Goal: Task Accomplishment & Management: Use online tool/utility

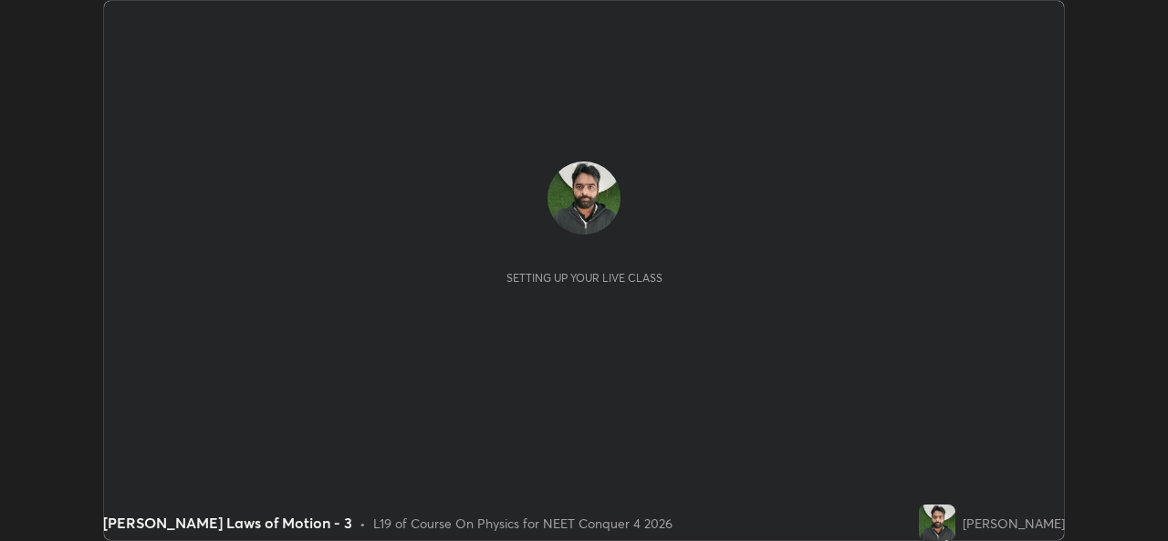
scroll to position [541, 1168]
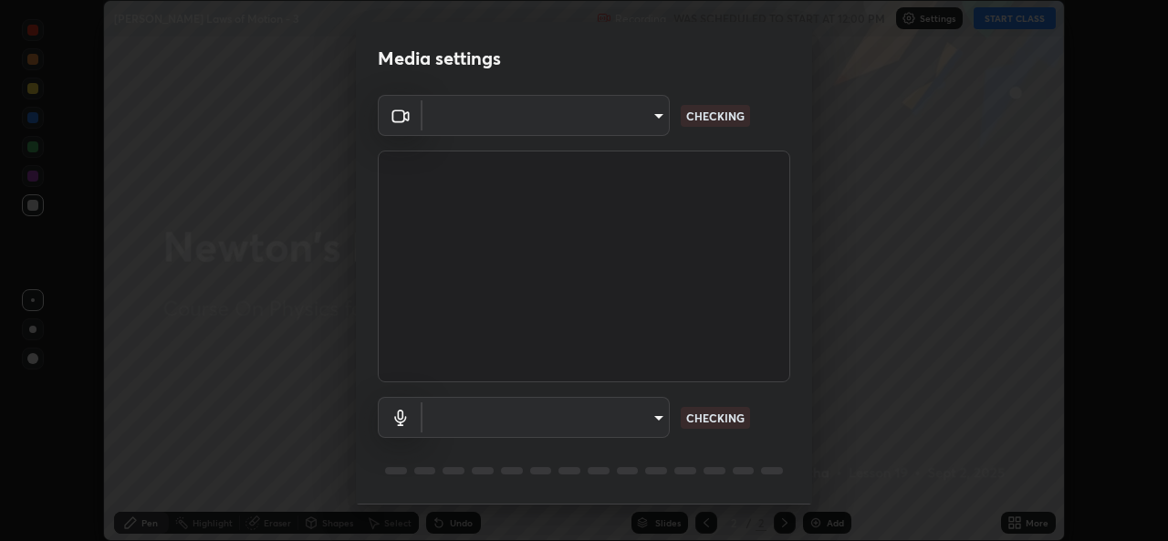
type input "b4951f90531da0d842cdcd629816b7b2be3c5c01230d926a2f210d32d9644bff"
type input "99848f2a9d109760ec62b66e2f255c73a791916cfc686045695a6d5e2156f403"
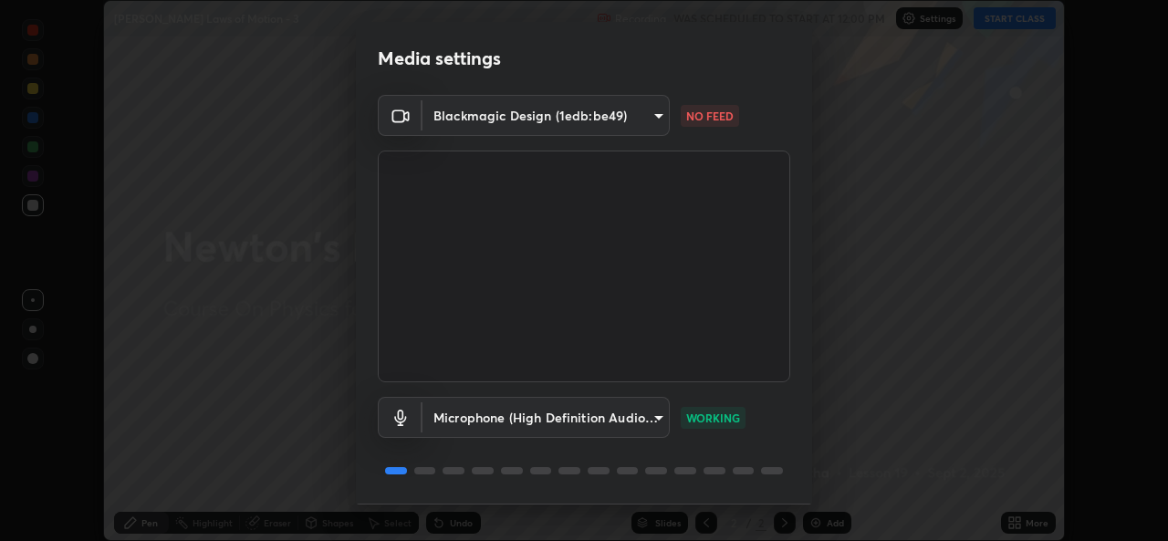
scroll to position [58, 0]
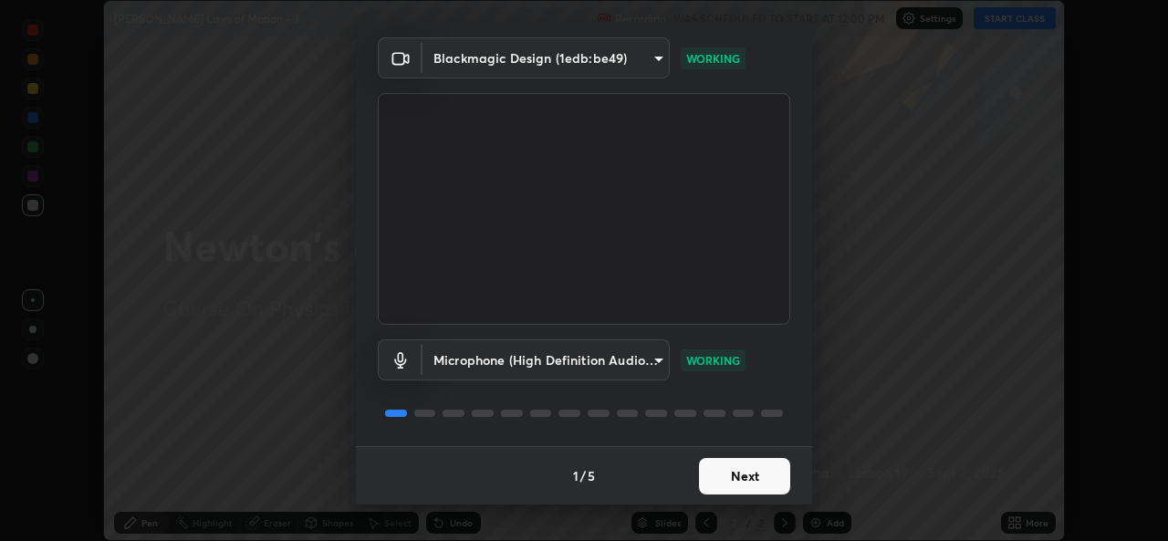
click at [749, 466] on button "Next" at bounding box center [744, 476] width 91 height 37
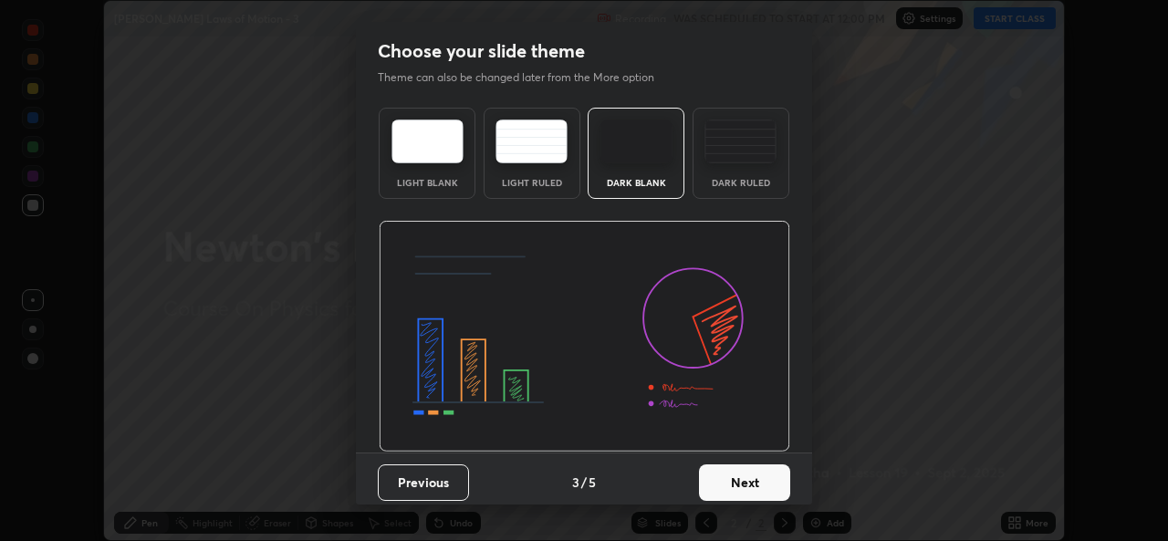
click at [732, 476] on button "Next" at bounding box center [744, 483] width 91 height 37
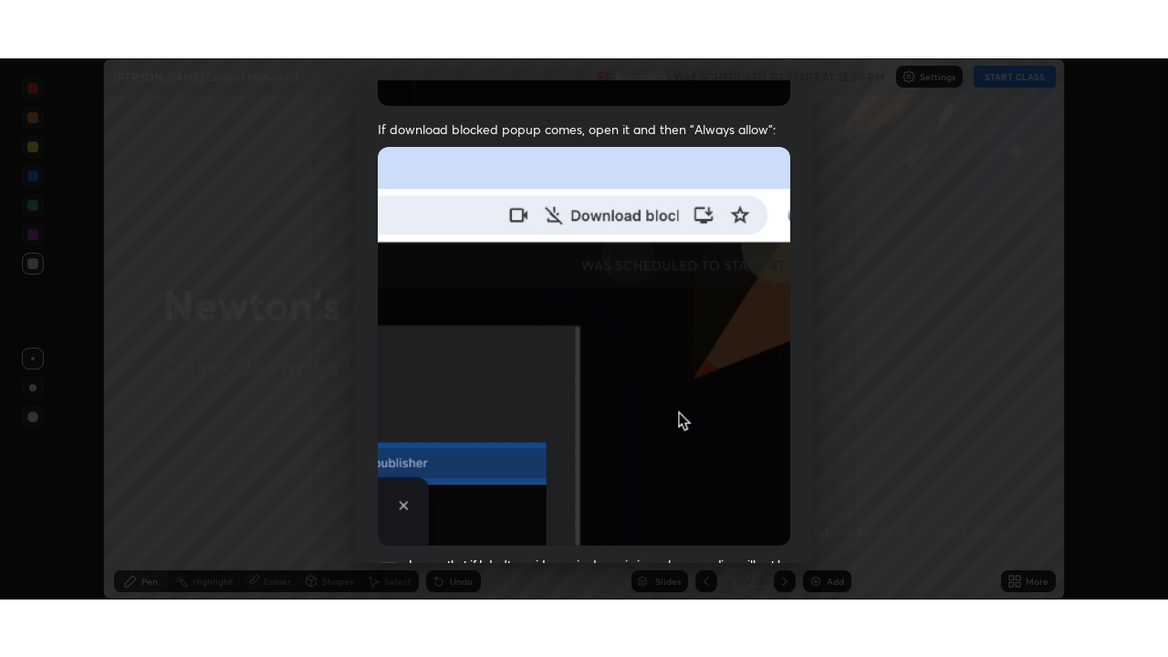
scroll to position [430, 0]
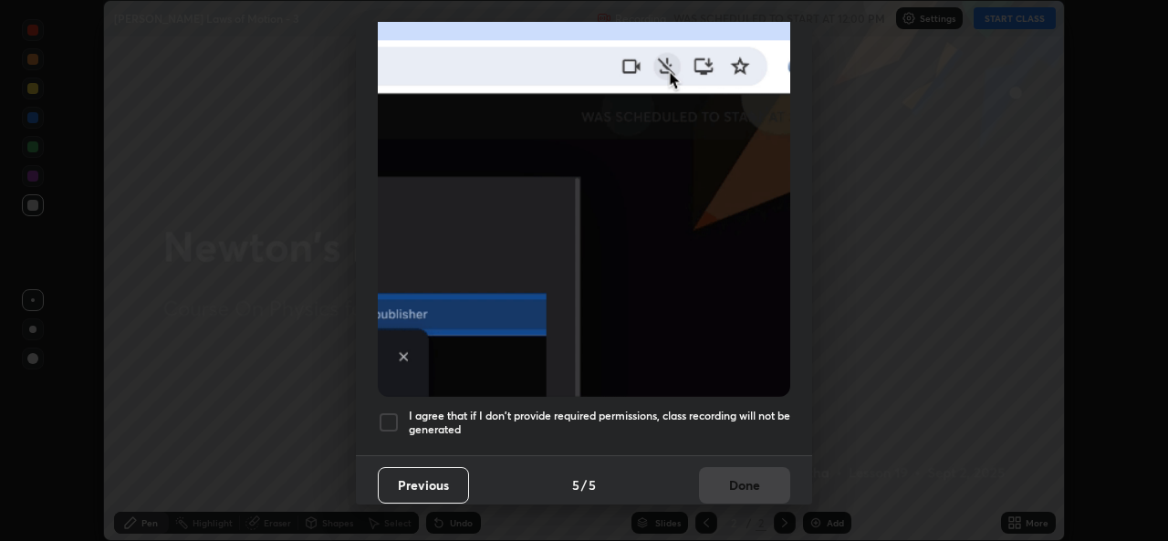
click at [718, 409] on h5 "I agree that if I don't provide required permissions, class recording will not …" at bounding box center [600, 423] width 382 height 28
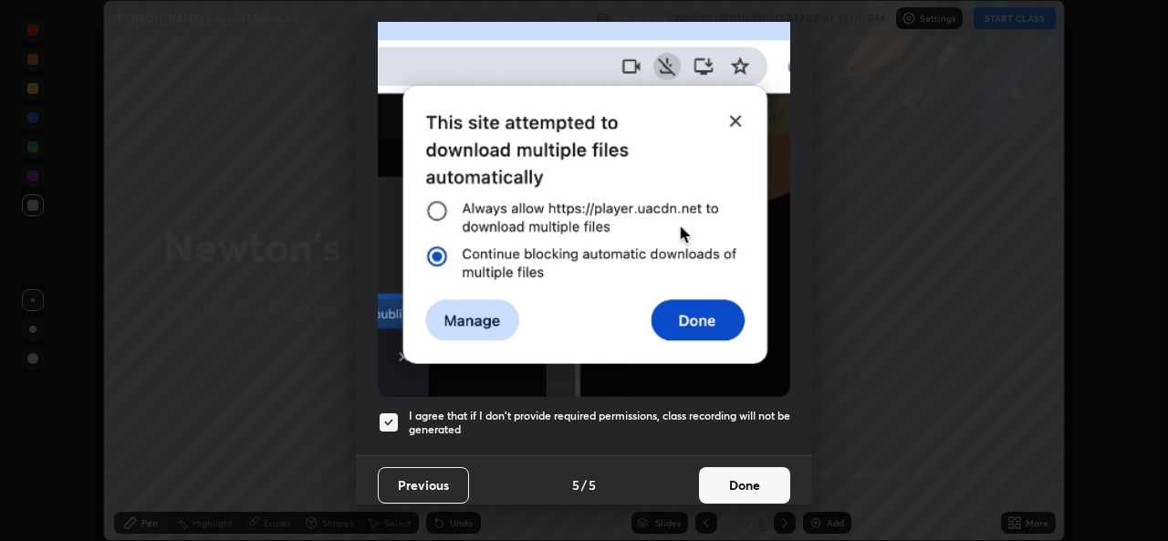
click at [739, 470] on button "Done" at bounding box center [744, 485] width 91 height 37
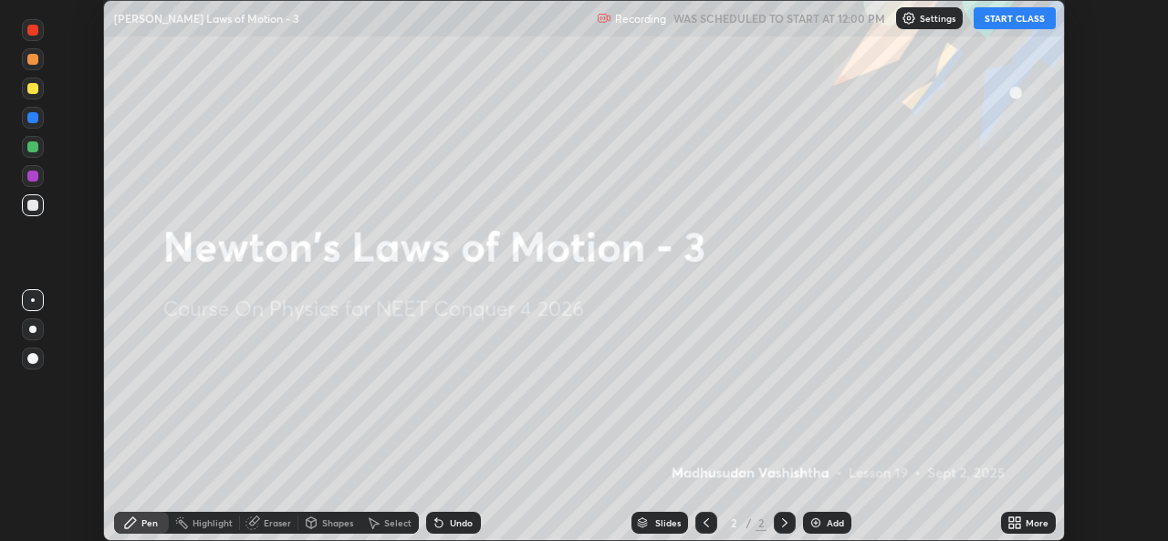
click at [1017, 17] on button "START CLASS" at bounding box center [1015, 18] width 82 height 22
click at [820, 529] on img at bounding box center [816, 523] width 15 height 15
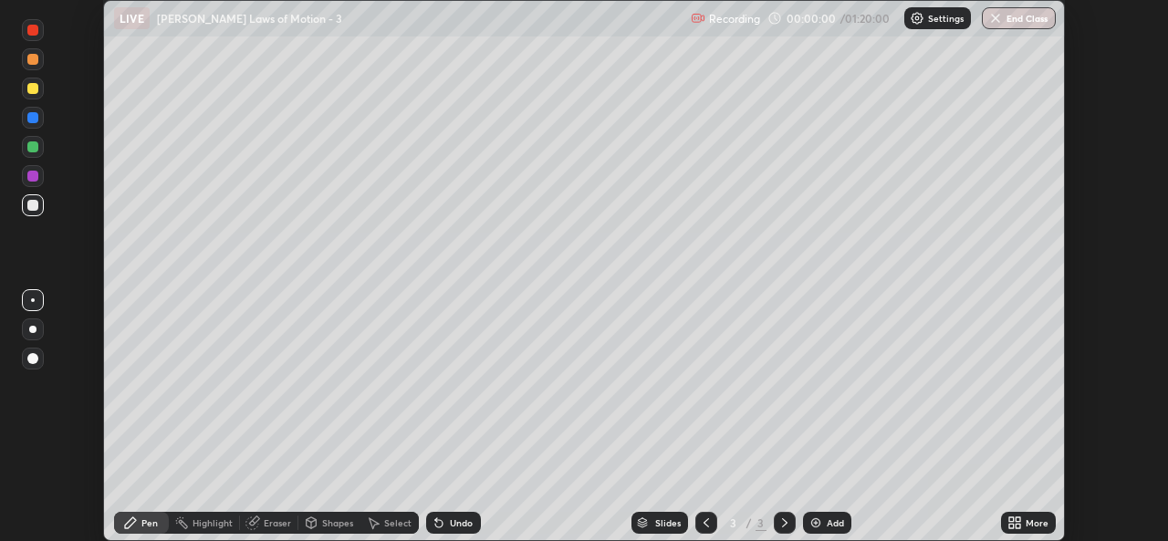
click at [1018, 526] on icon at bounding box center [1018, 526] width 5 height 5
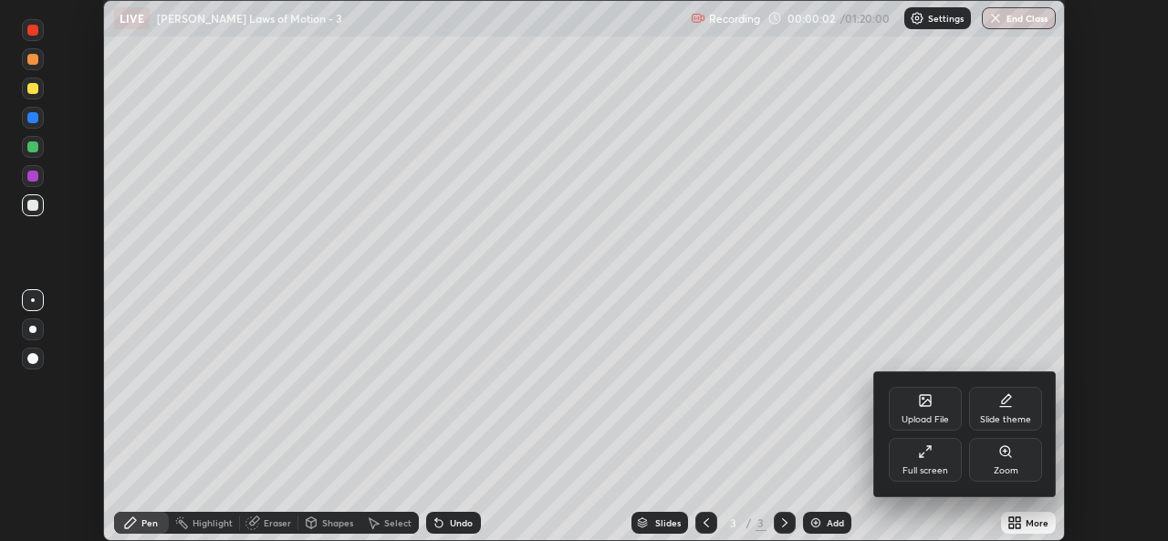
click at [933, 457] on div "Full screen" at bounding box center [925, 460] width 73 height 44
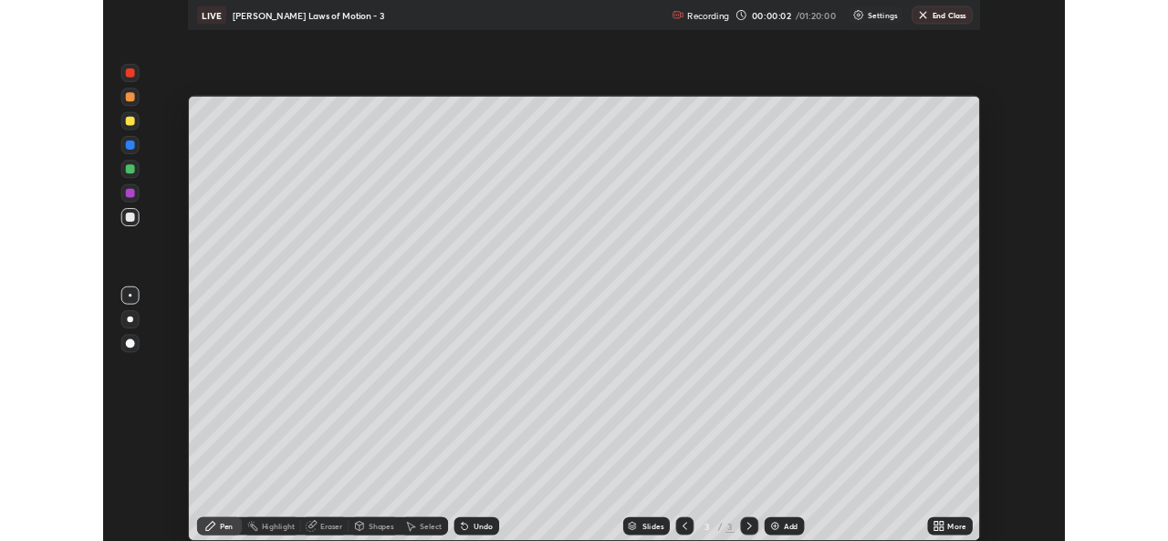
scroll to position [657, 1168]
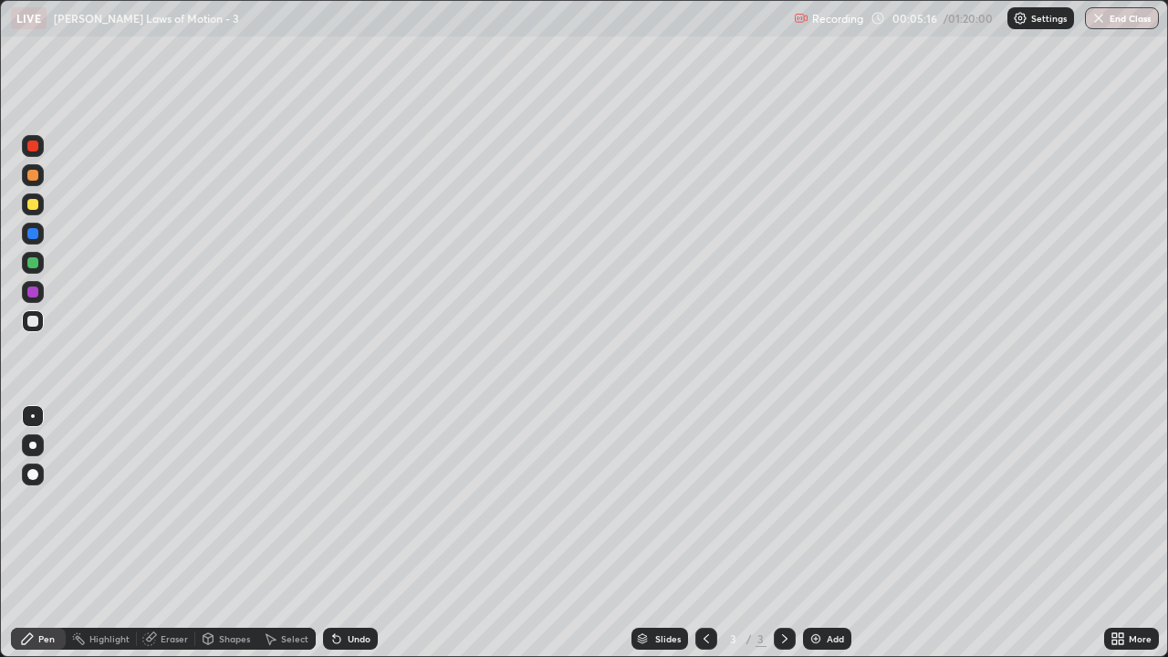
click at [831, 540] on div "Add" at bounding box center [827, 639] width 48 height 22
click at [832, 540] on div "Add" at bounding box center [835, 638] width 17 height 9
click at [174, 540] on div "Eraser" at bounding box center [174, 638] width 27 height 9
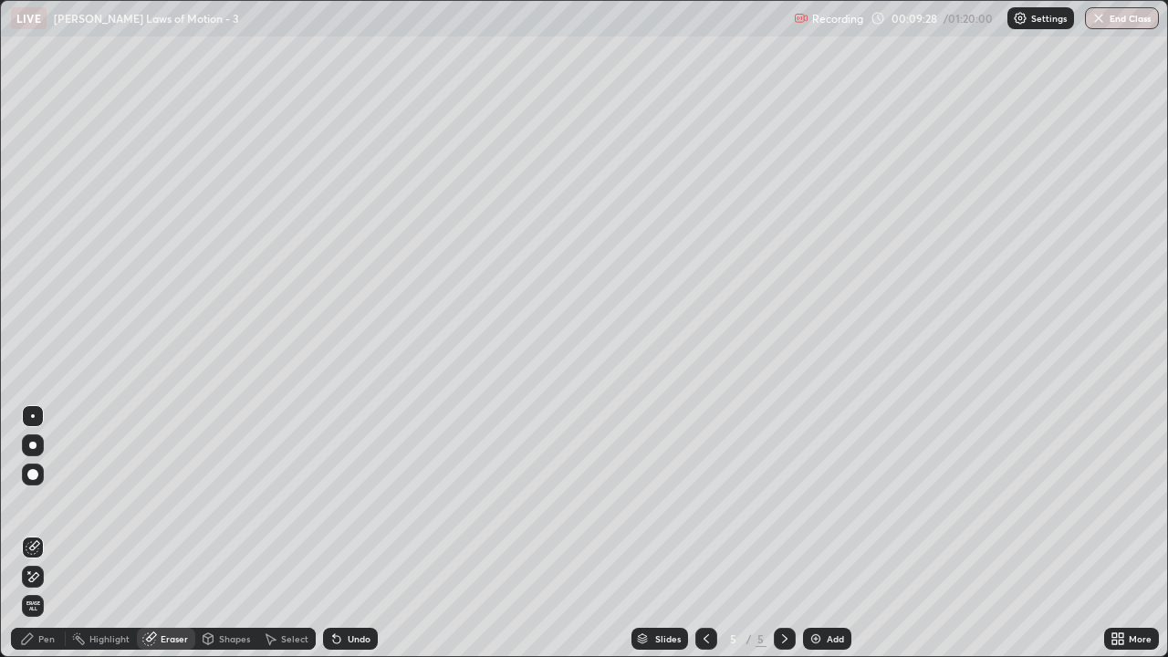
click at [46, 540] on div "Pen" at bounding box center [46, 638] width 16 height 9
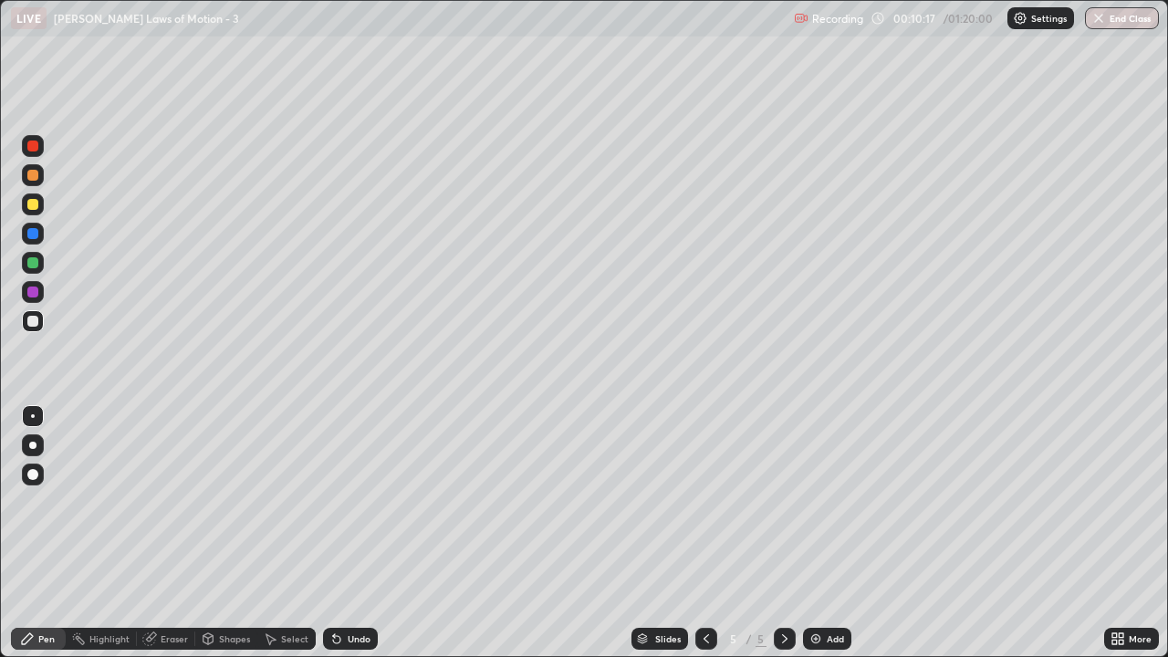
click at [820, 540] on img at bounding box center [816, 639] width 15 height 15
click at [168, 540] on div "Eraser" at bounding box center [174, 638] width 27 height 9
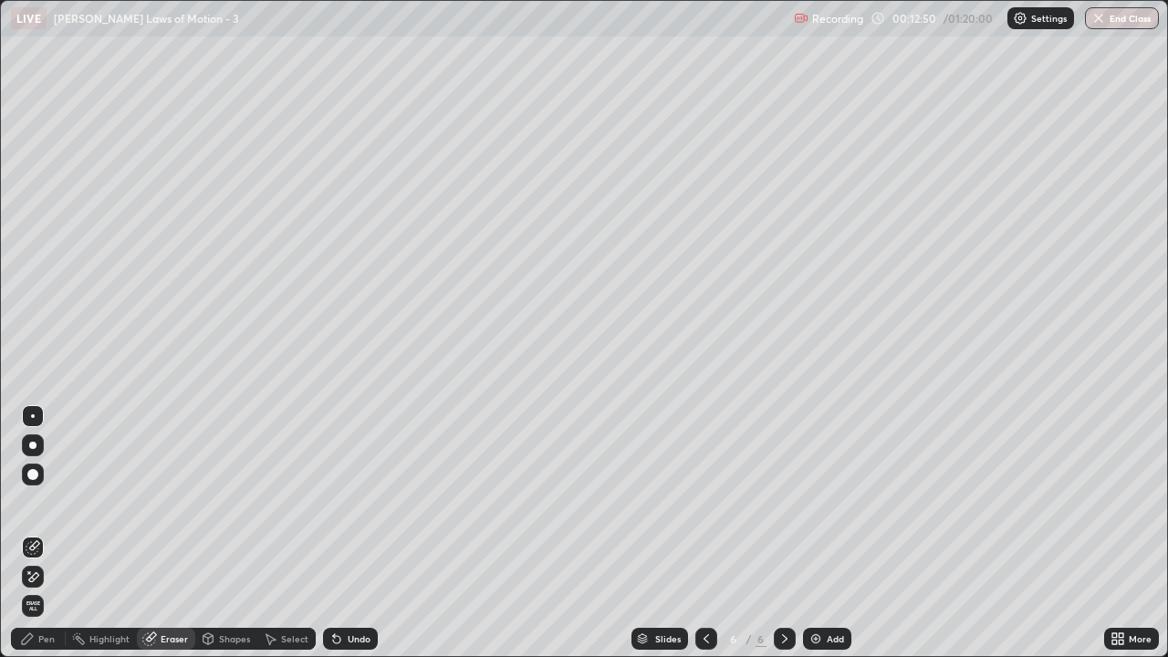
click at [46, 540] on div "Pen" at bounding box center [38, 639] width 55 height 22
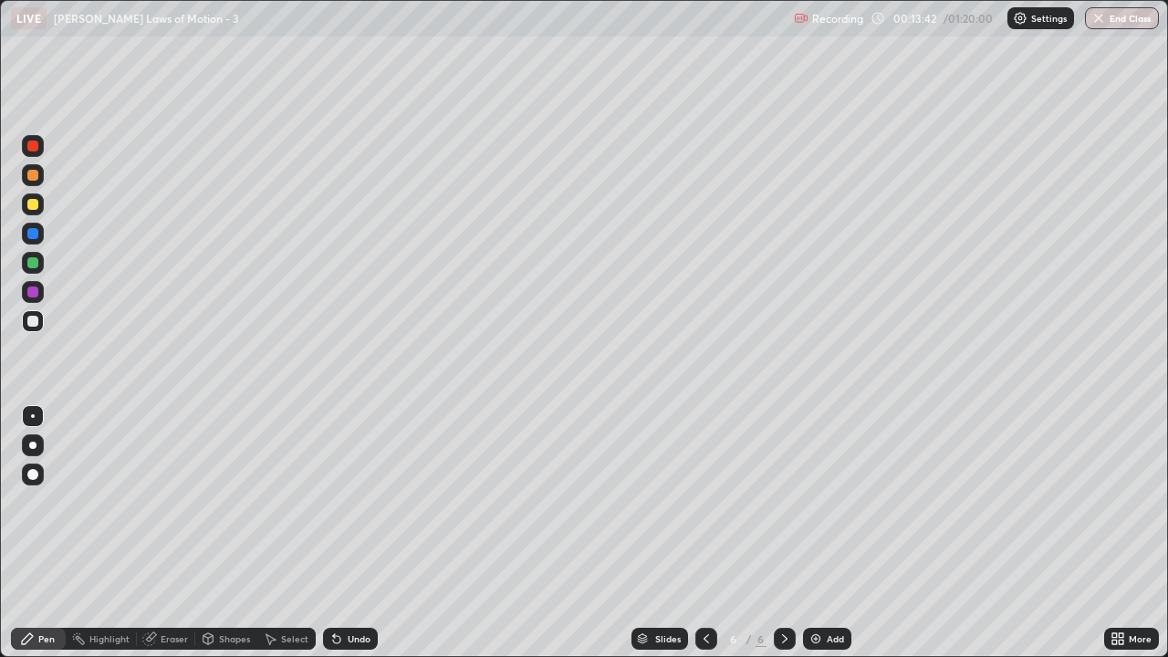
click at [815, 540] on img at bounding box center [816, 639] width 15 height 15
click at [706, 540] on icon at bounding box center [706, 639] width 15 height 15
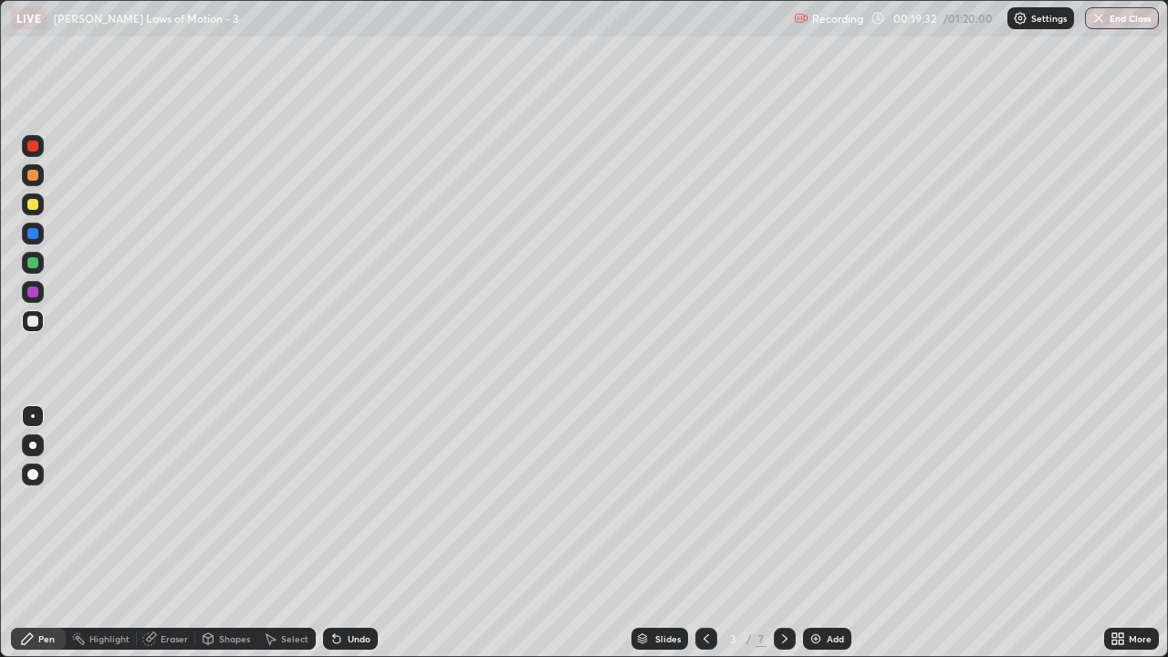
click at [781, 540] on icon at bounding box center [785, 639] width 15 height 15
click at [783, 540] on icon at bounding box center [785, 639] width 15 height 15
click at [782, 540] on icon at bounding box center [785, 639] width 15 height 15
click at [823, 540] on div "Add" at bounding box center [827, 639] width 48 height 22
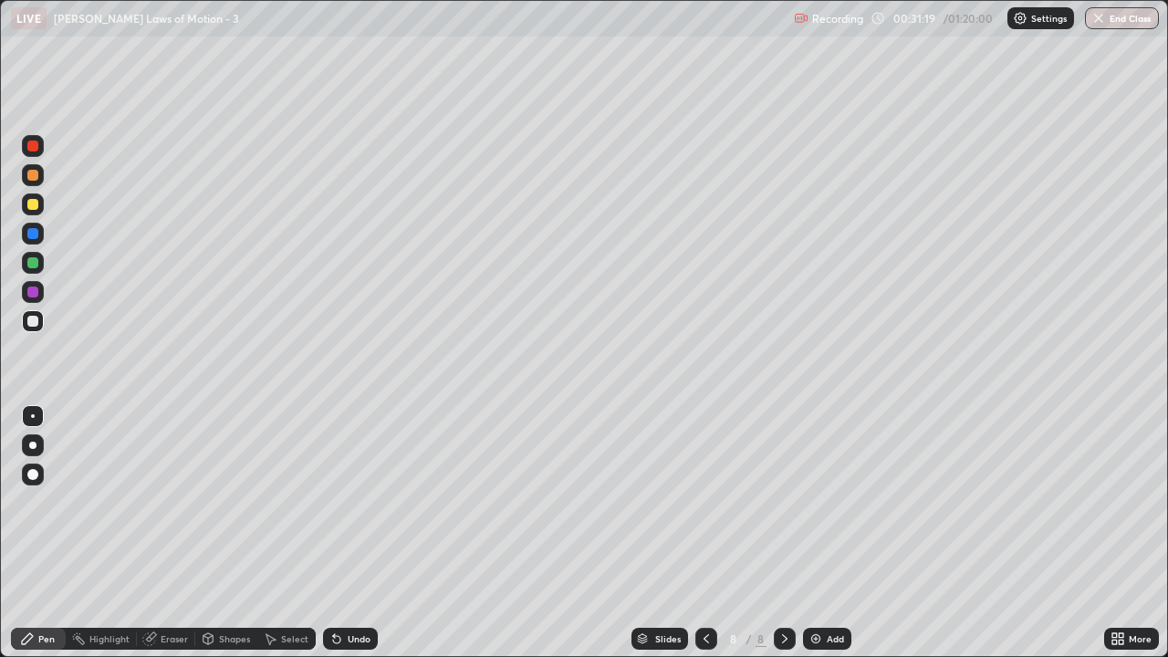
click at [158, 540] on div "Eraser" at bounding box center [166, 639] width 58 height 22
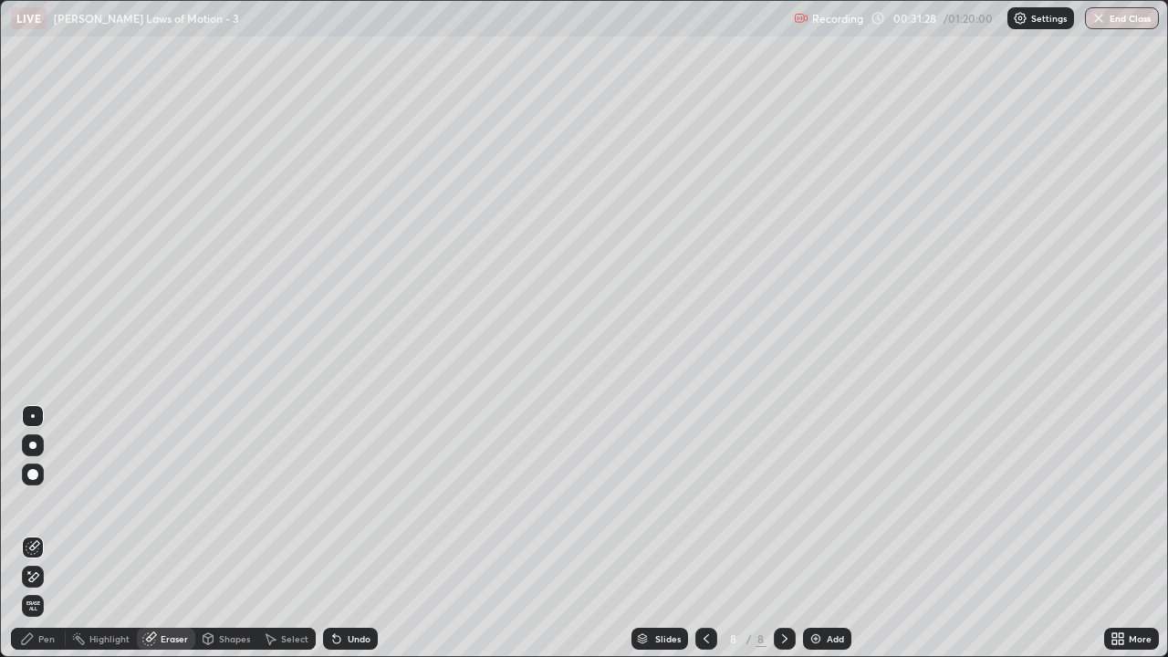
click at [47, 540] on div "Pen" at bounding box center [46, 638] width 16 height 9
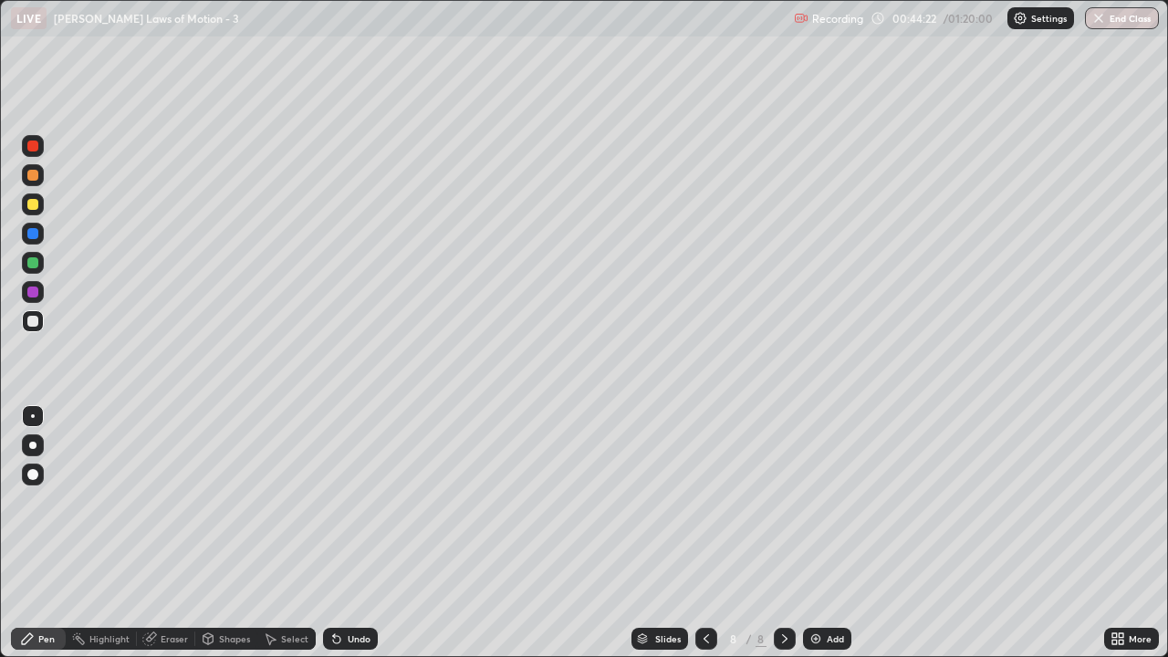
click at [216, 540] on div "Shapes" at bounding box center [226, 639] width 62 height 22
click at [43, 540] on div "Pen" at bounding box center [46, 638] width 16 height 9
click at [831, 540] on div "Add" at bounding box center [835, 638] width 17 height 9
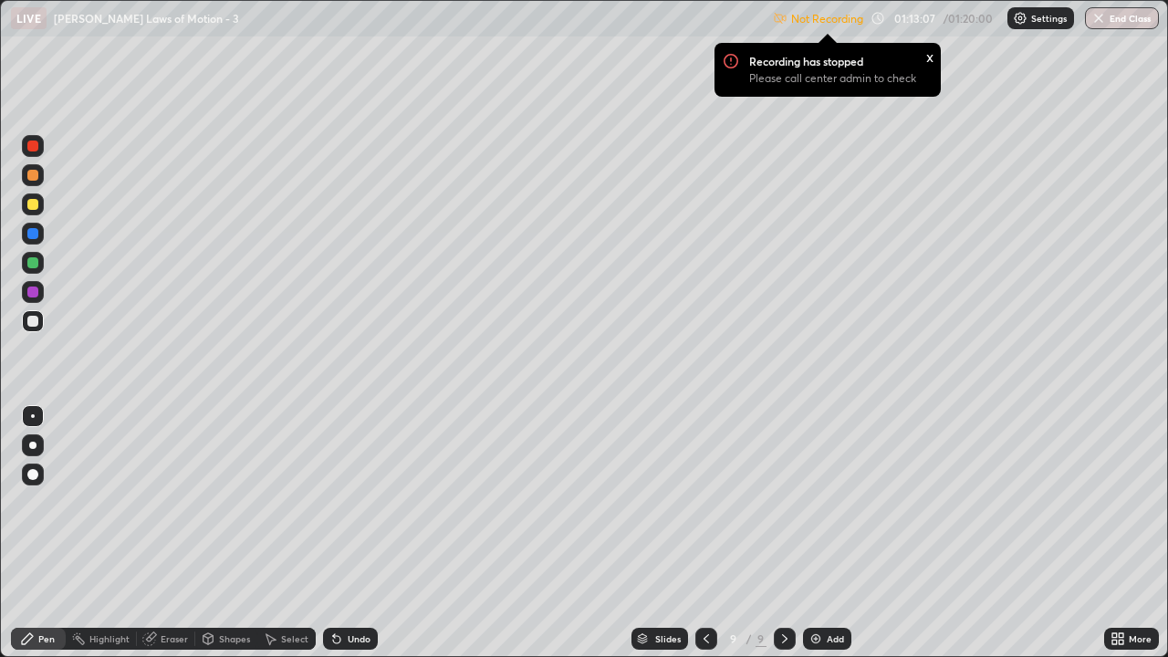
click at [1123, 17] on button "End Class" at bounding box center [1122, 18] width 74 height 22
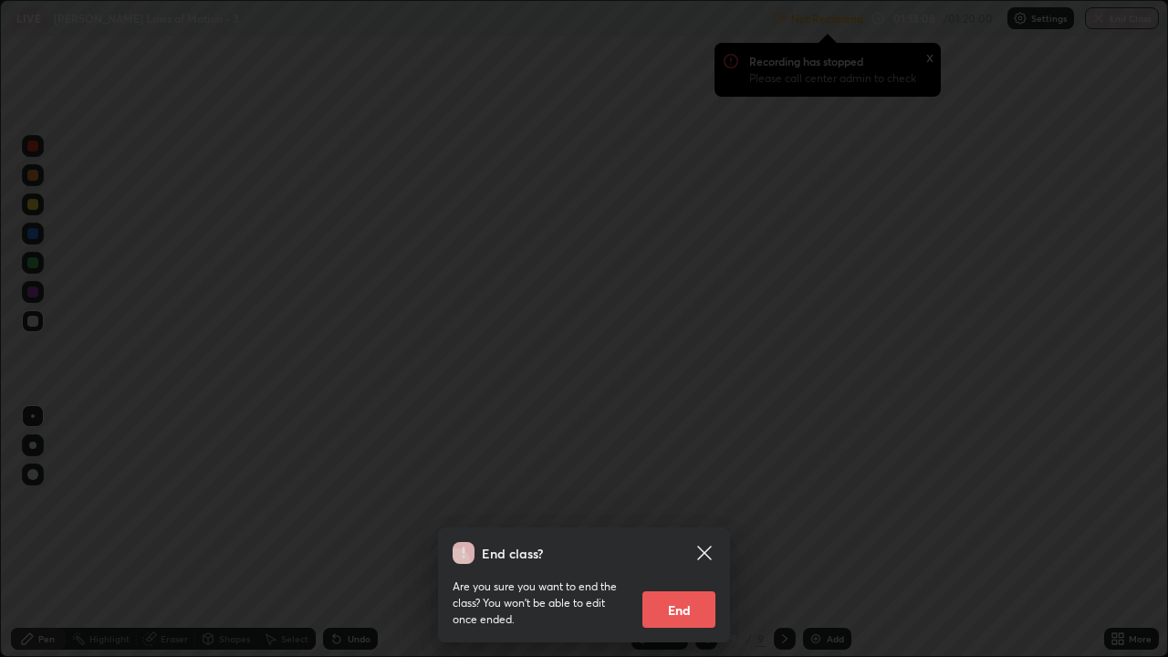
click at [666, 540] on button "End" at bounding box center [679, 610] width 73 height 37
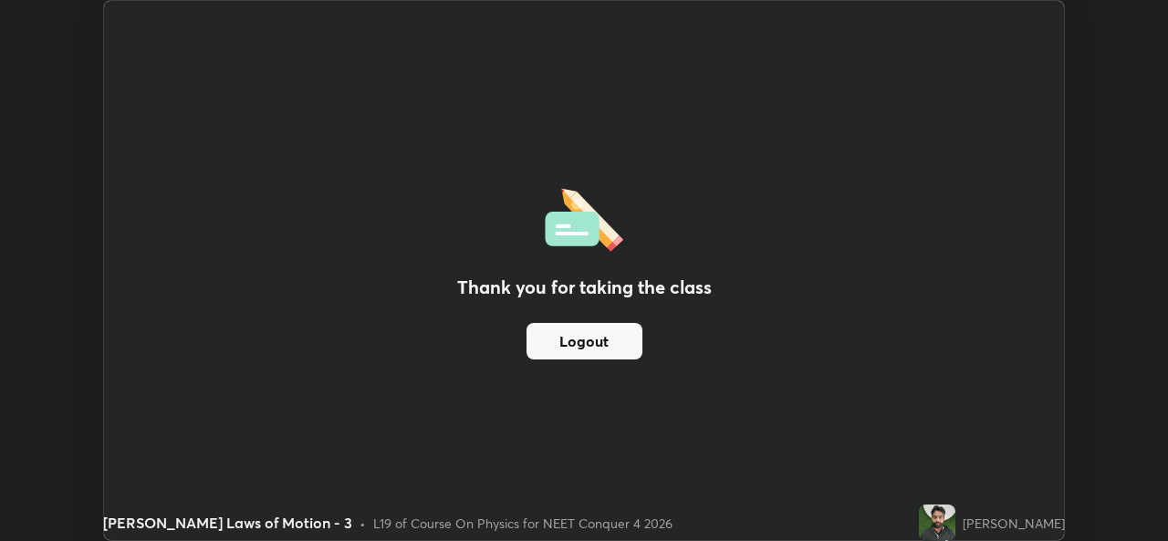
scroll to position [90747, 90120]
